Goal: Information Seeking & Learning: Learn about a topic

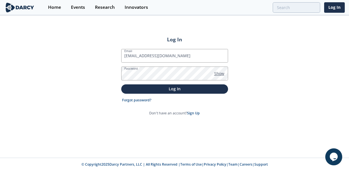
click at [220, 73] on span "Show" at bounding box center [219, 73] width 10 height 6
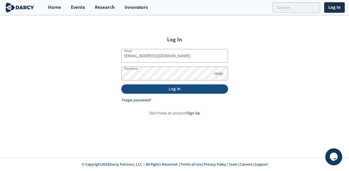
click at [171, 86] on p "Log In" at bounding box center [174, 89] width 99 height 6
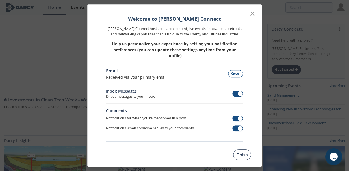
click at [242, 156] on button "Finish" at bounding box center [242, 154] width 18 height 10
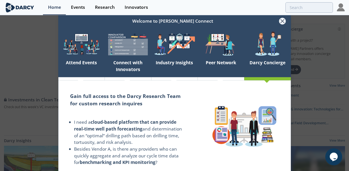
click at [281, 21] on icon at bounding box center [282, 21] width 7 height 7
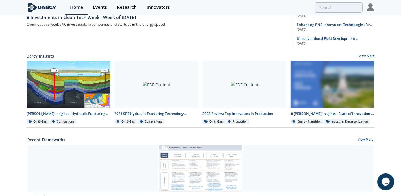
scroll to position [89, 0]
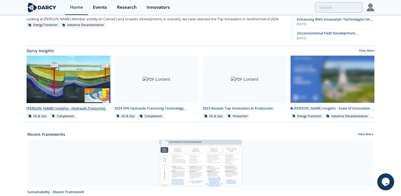
click at [104, 89] on div at bounding box center [69, 79] width 84 height 47
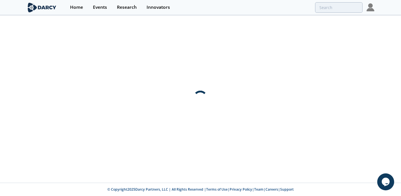
scroll to position [0, 0]
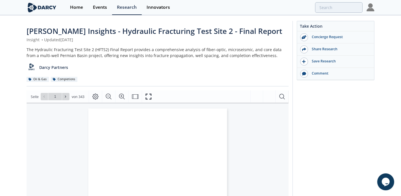
type input "2"
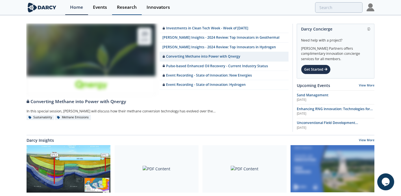
click at [130, 8] on div "Research" at bounding box center [127, 7] width 20 height 5
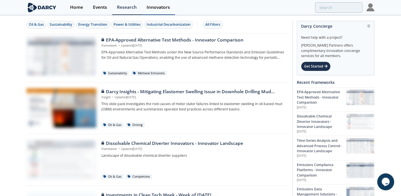
click at [162, 8] on div "Innovators" at bounding box center [158, 7] width 23 height 5
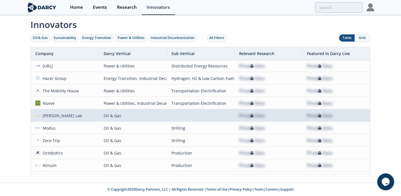
scroll to position [227, 0]
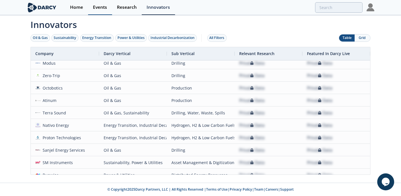
click at [97, 7] on div "Events" at bounding box center [100, 7] width 14 height 5
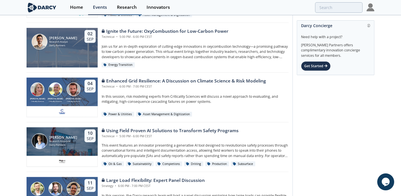
scroll to position [269, 0]
